Goal: Communication & Community: Share content

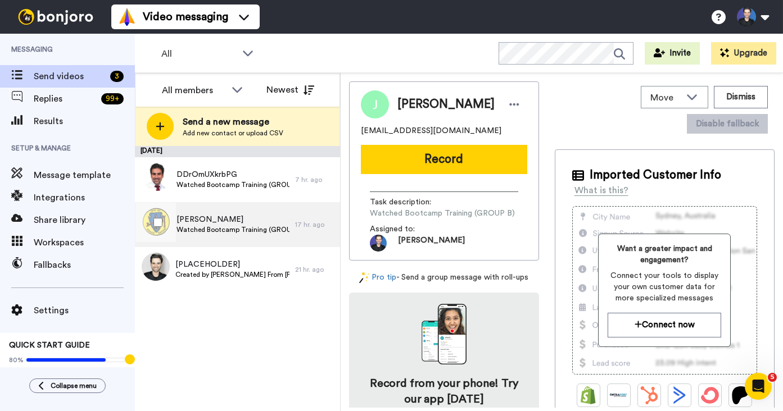
click at [217, 216] on span "[PERSON_NAME]" at bounding box center [232, 219] width 113 height 11
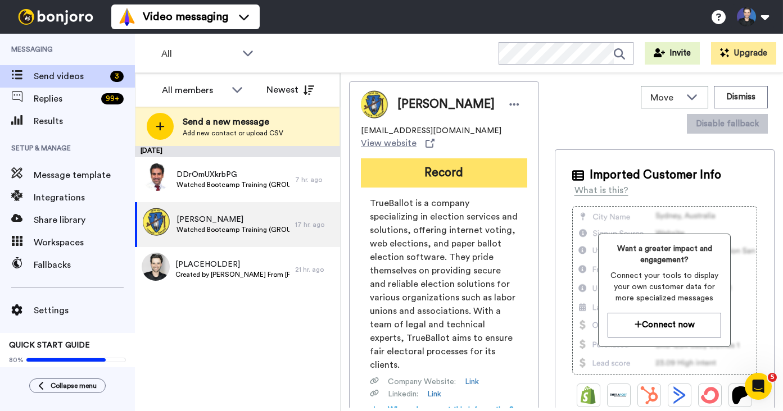
click at [447, 165] on button "Record" at bounding box center [444, 172] width 166 height 29
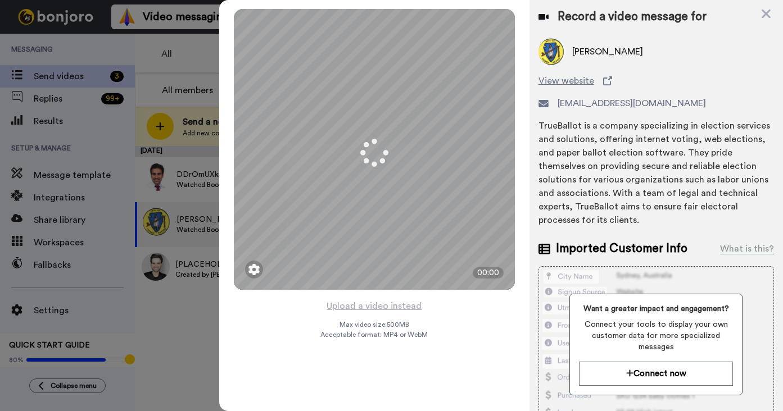
click at [361, 303] on button "Upload a video instead" at bounding box center [374, 306] width 102 height 15
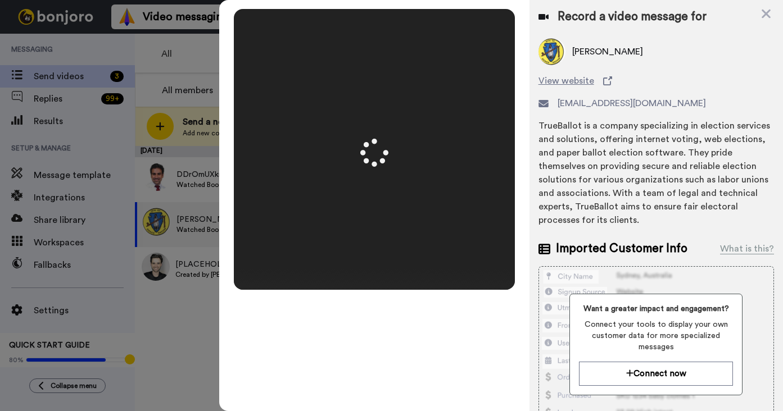
click at [523, 256] on div "Mirrored Redo 3 00:50" at bounding box center [374, 205] width 310 height 411
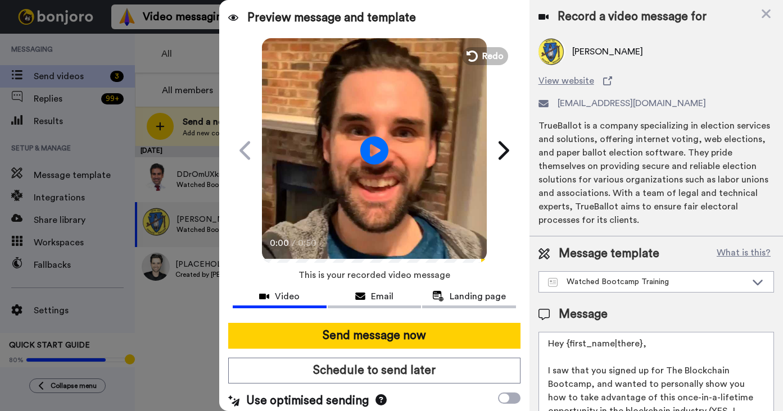
click at [416, 185] on video at bounding box center [374, 149] width 225 height 225
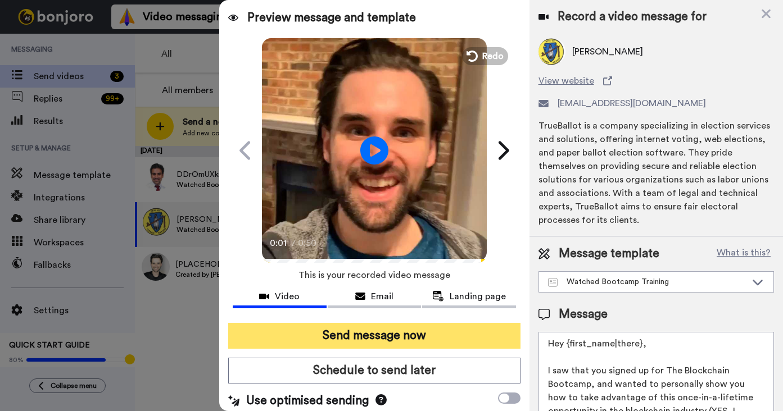
click at [460, 340] on button "Send message now" at bounding box center [374, 336] width 292 height 26
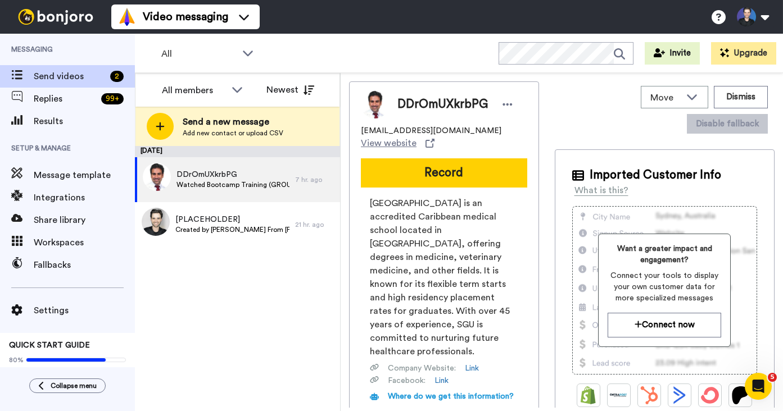
click at [404, 174] on button "Record" at bounding box center [444, 172] width 166 height 29
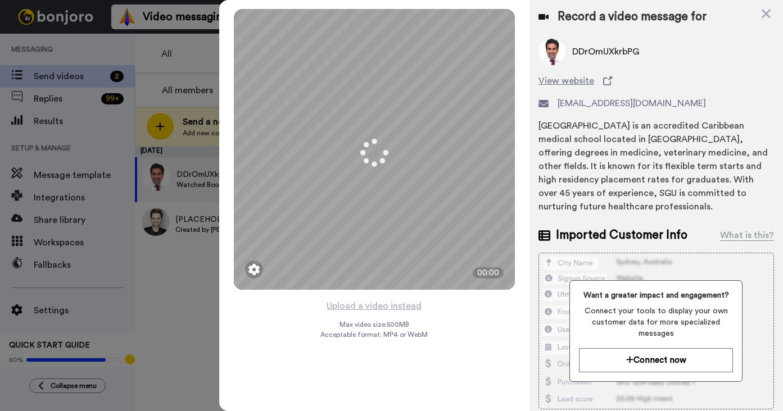
click at [443, 316] on div "Mirrored Redo 3 00:00 Upload a video instead Max video size: 500 MB Acceptable …" at bounding box center [374, 205] width 310 height 411
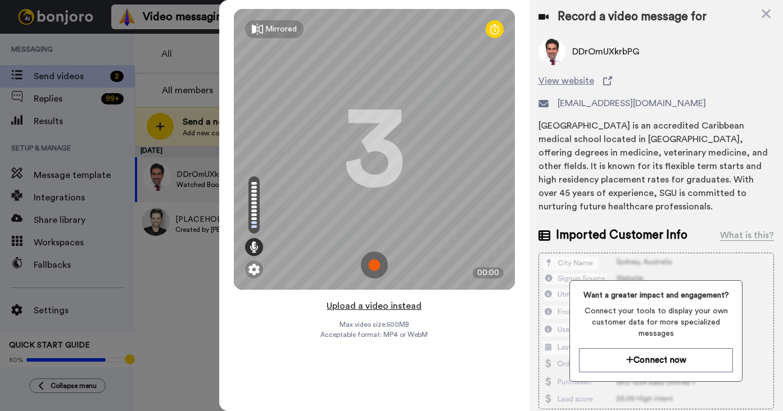
click at [391, 304] on button "Upload a video instead" at bounding box center [374, 306] width 102 height 15
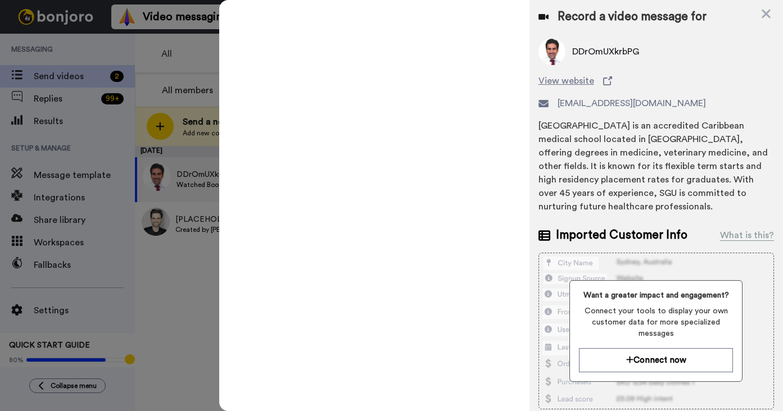
click at [562, 287] on div "Want a greater impact and engagement? Connect your tools to display your own cu…" at bounding box center [655, 331] width 235 height 157
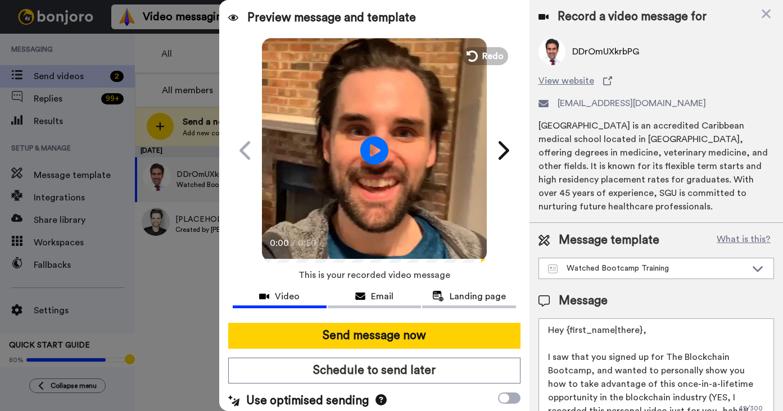
click at [456, 235] on div "0:00 / 0:50" at bounding box center [374, 247] width 225 height 24
click at [451, 229] on video at bounding box center [374, 149] width 225 height 225
click at [423, 321] on div at bounding box center [374, 318] width 283 height 9
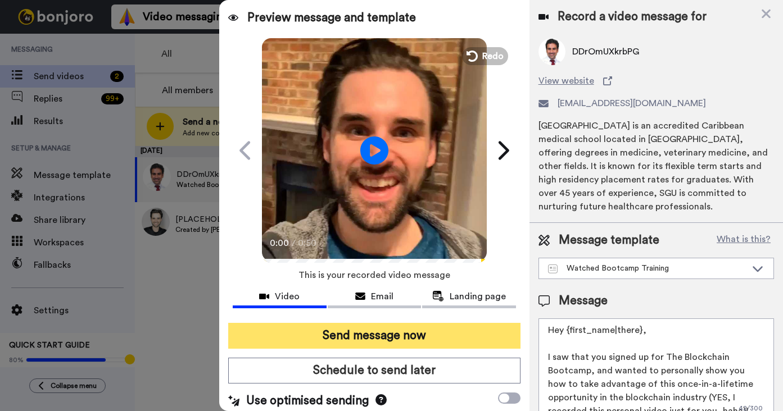
click at [425, 334] on button "Send message now" at bounding box center [374, 336] width 292 height 26
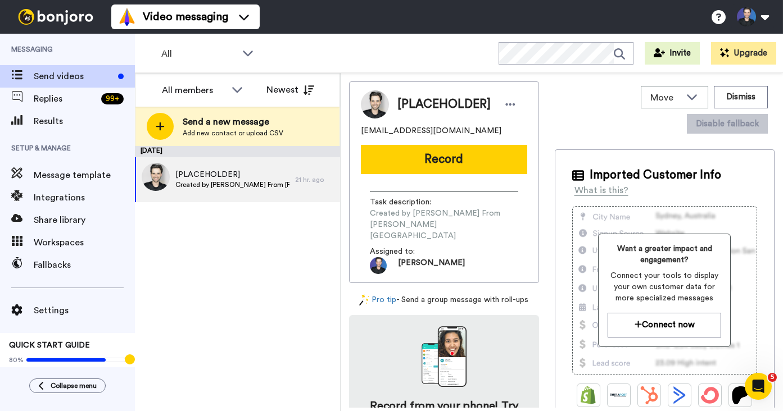
click at [286, 279] on div "September 8 [PLACEHOLDER] Created by Gregory From Dapp University 21 hr. ago" at bounding box center [237, 278] width 205 height 265
